Goal: Navigation & Orientation: Go to known website

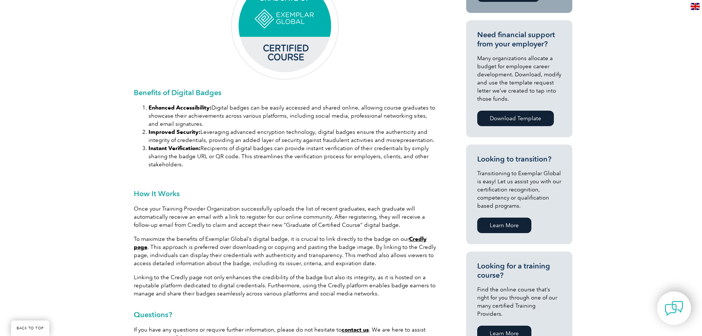
scroll to position [331, 0]
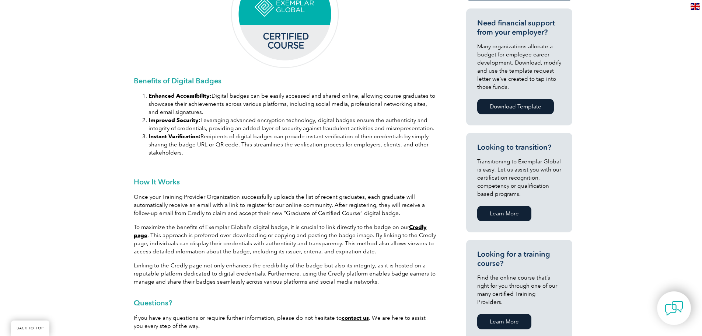
click at [413, 225] on link "Credly page" at bounding box center [280, 231] width 293 height 15
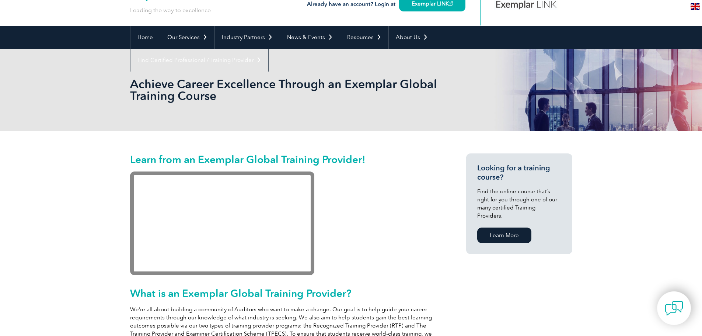
scroll to position [37, 0]
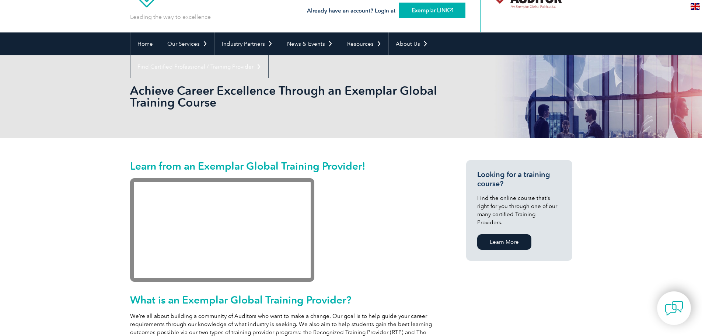
click at [427, 13] on link "Exemplar LINK" at bounding box center [432, 10] width 66 height 15
